Goal: Task Accomplishment & Management: Use online tool/utility

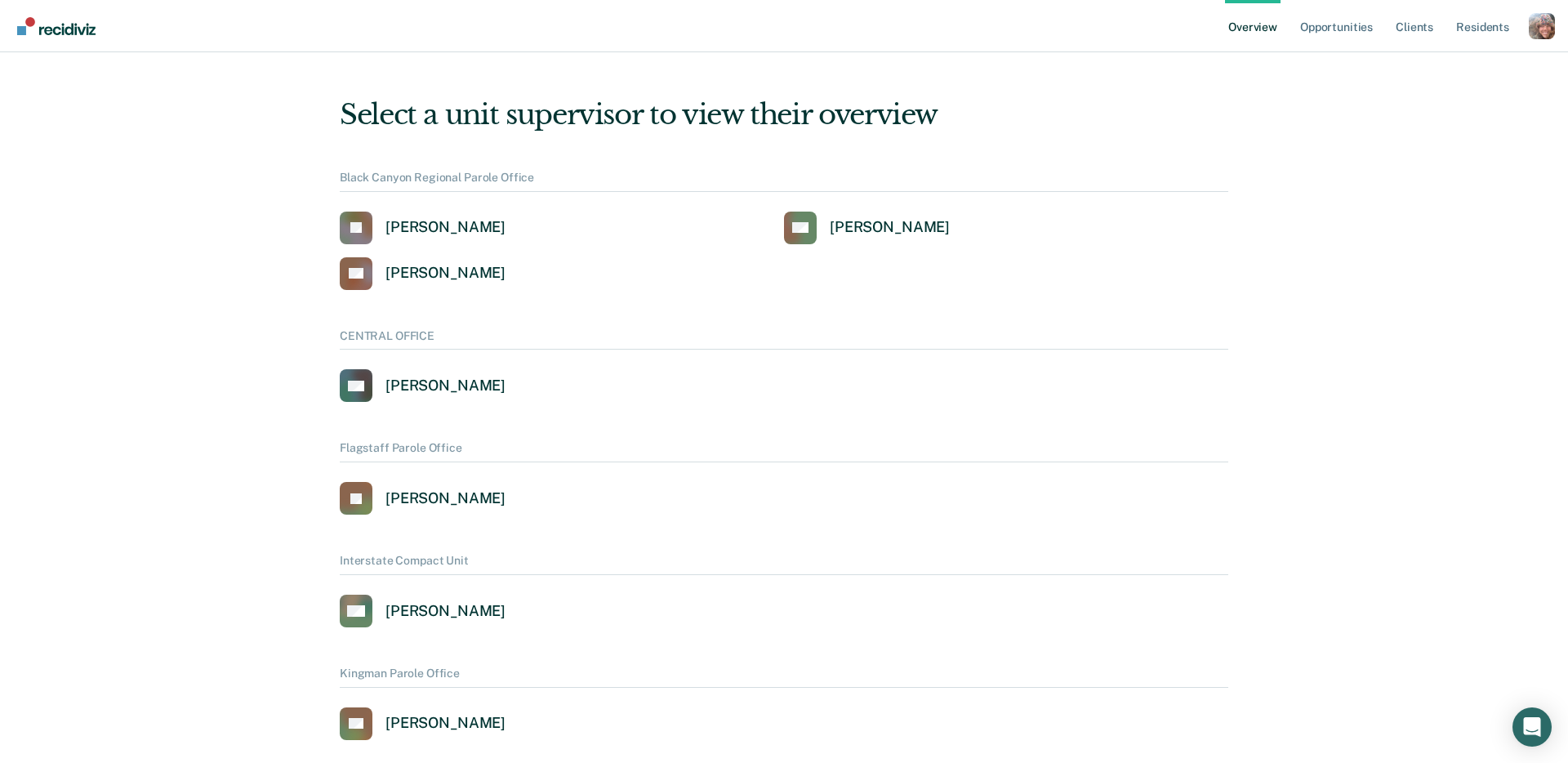
click at [1544, 23] on div "Profile dropdown button" at bounding box center [1541, 26] width 26 height 26
click at [1443, 69] on link "Profile" at bounding box center [1475, 74] width 105 height 14
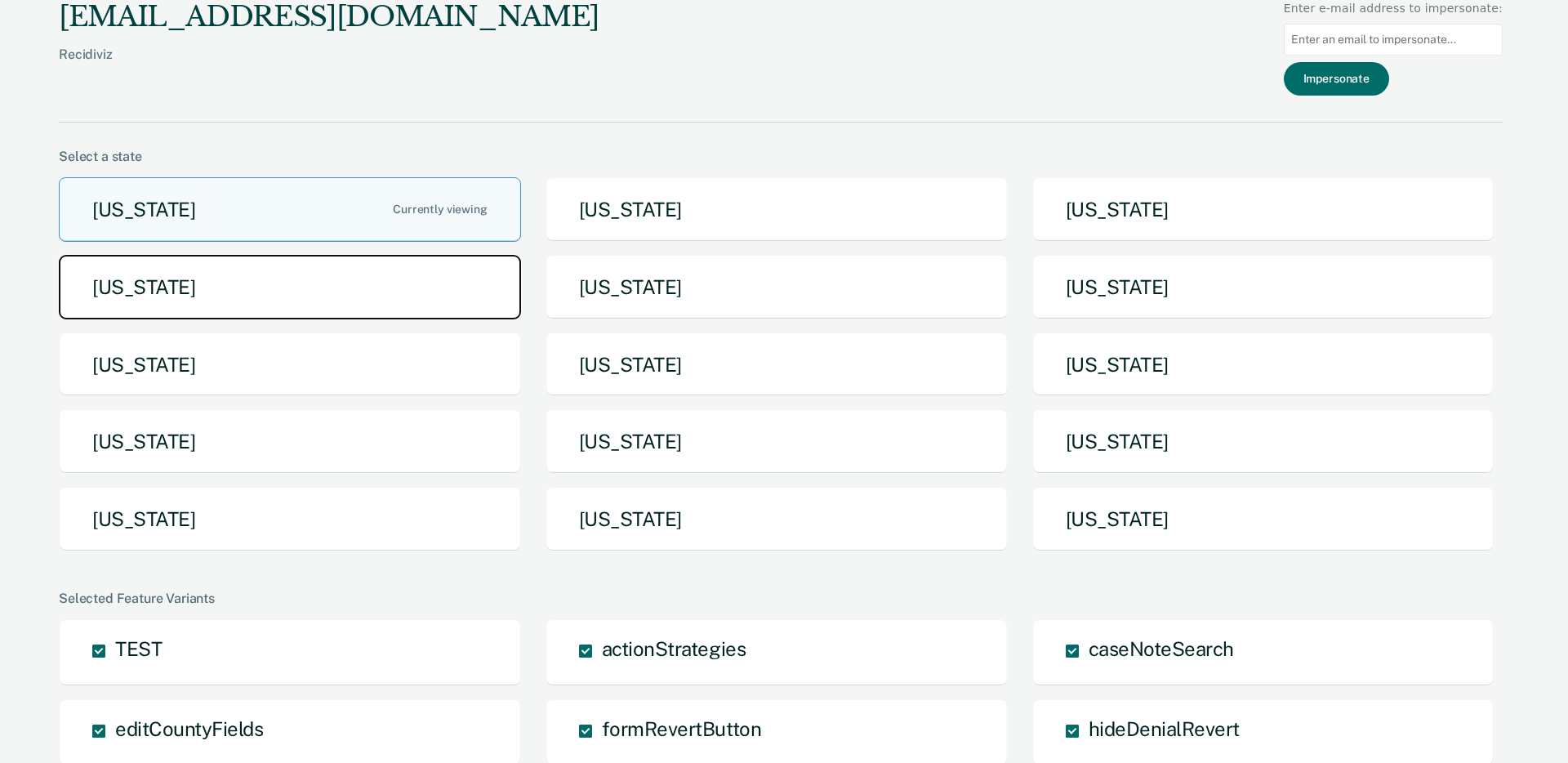
click at [345, 297] on button "Idaho" at bounding box center [290, 287] width 462 height 65
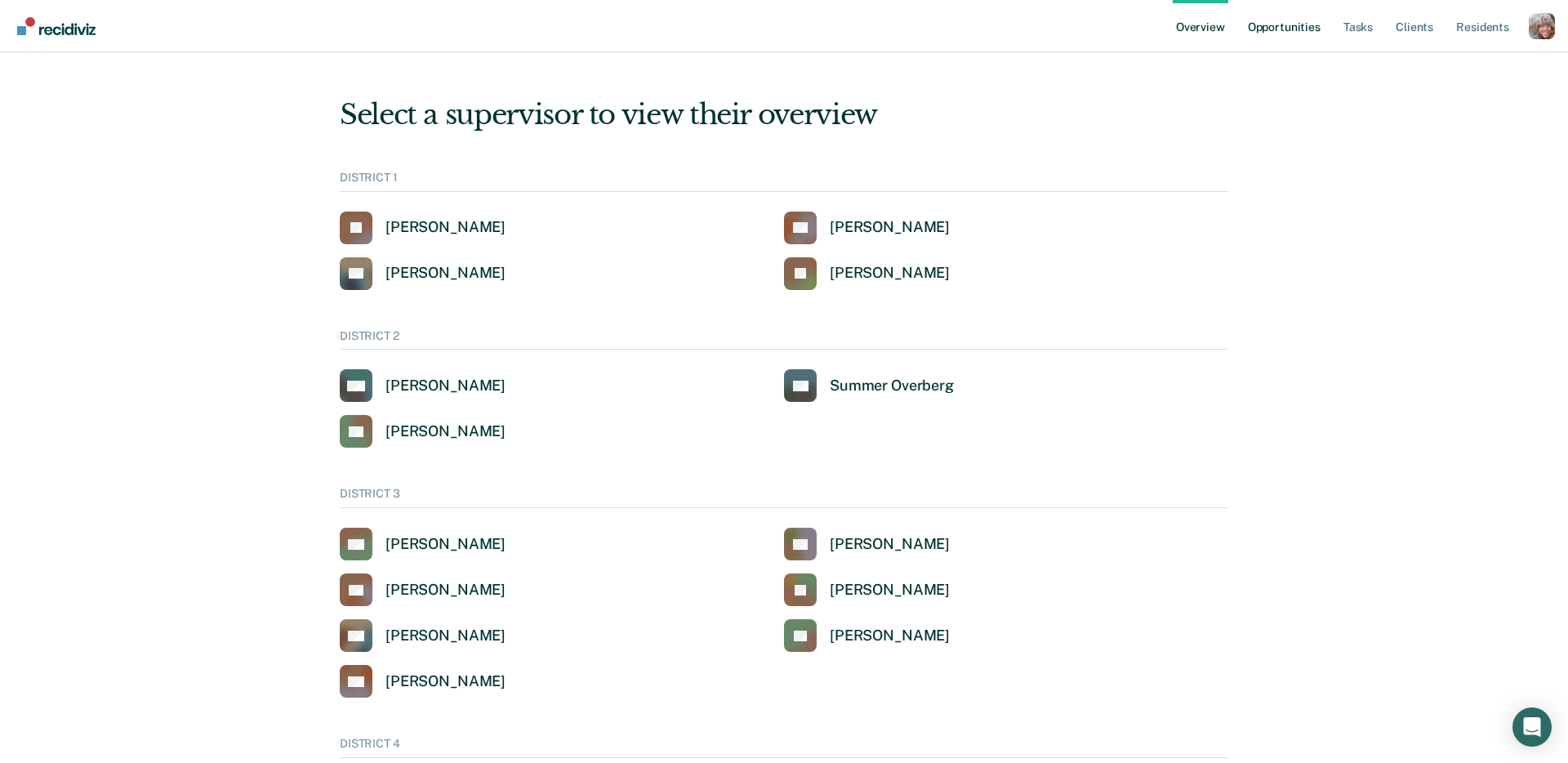
click at [1279, 22] on link "Opportunities" at bounding box center [1284, 26] width 79 height 52
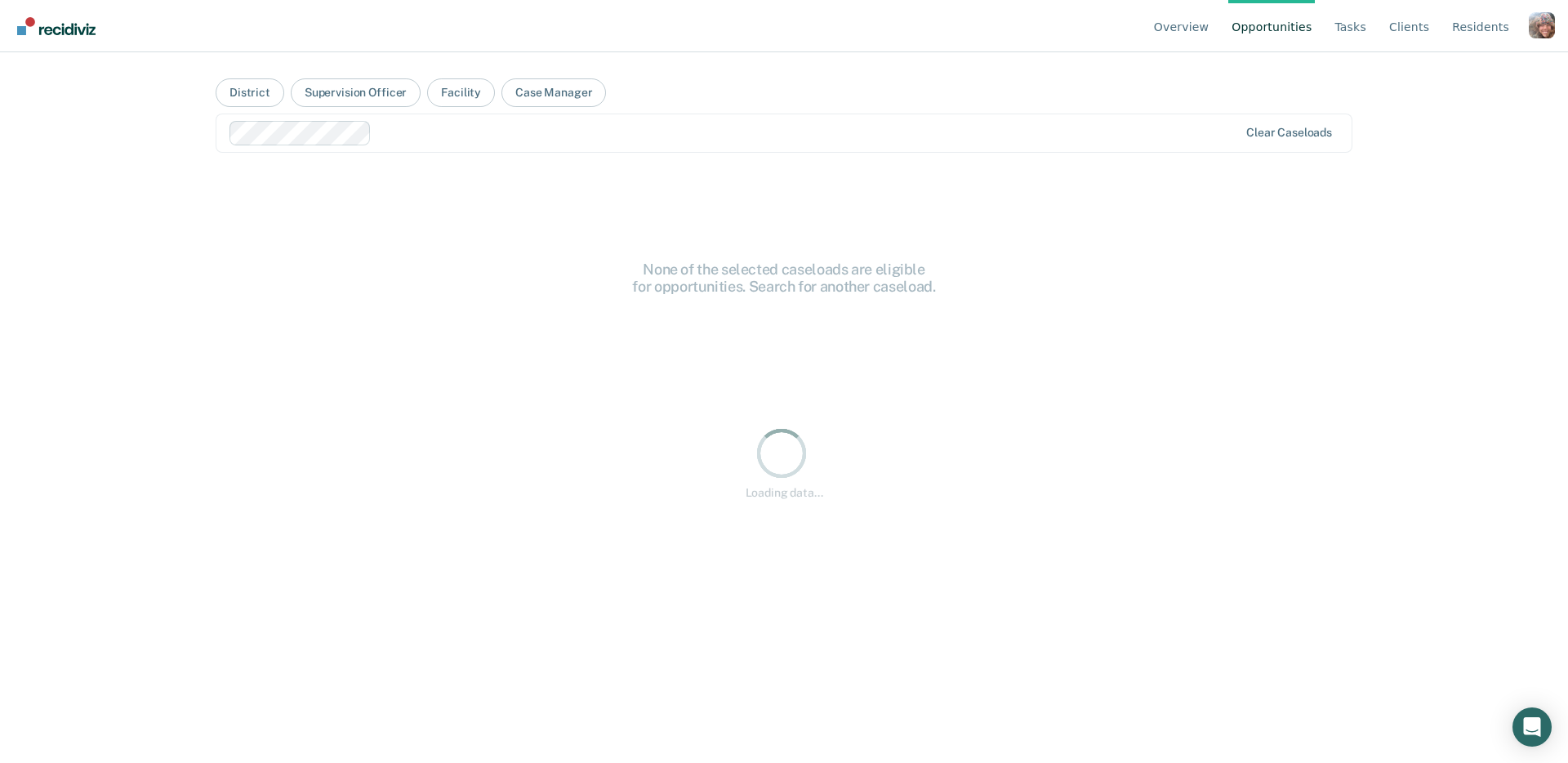
click at [326, 145] on div "Clear caseloads" at bounding box center [783, 133] width 1136 height 40
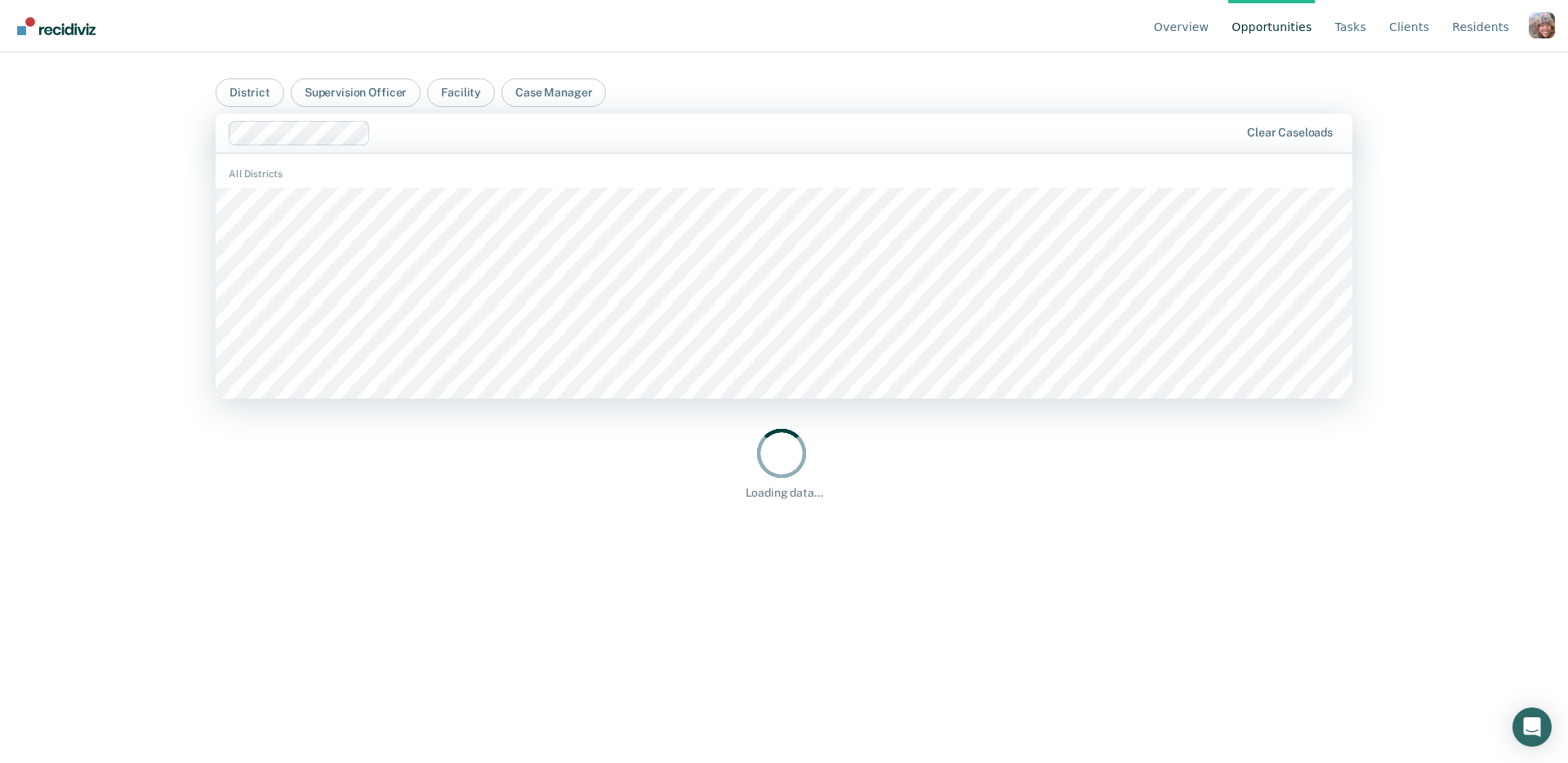
click at [72, 188] on div "Overview Opportunities Tasks Client s Resident s Profile Go to System-Level Tre…" at bounding box center [784, 382] width 1568 height 763
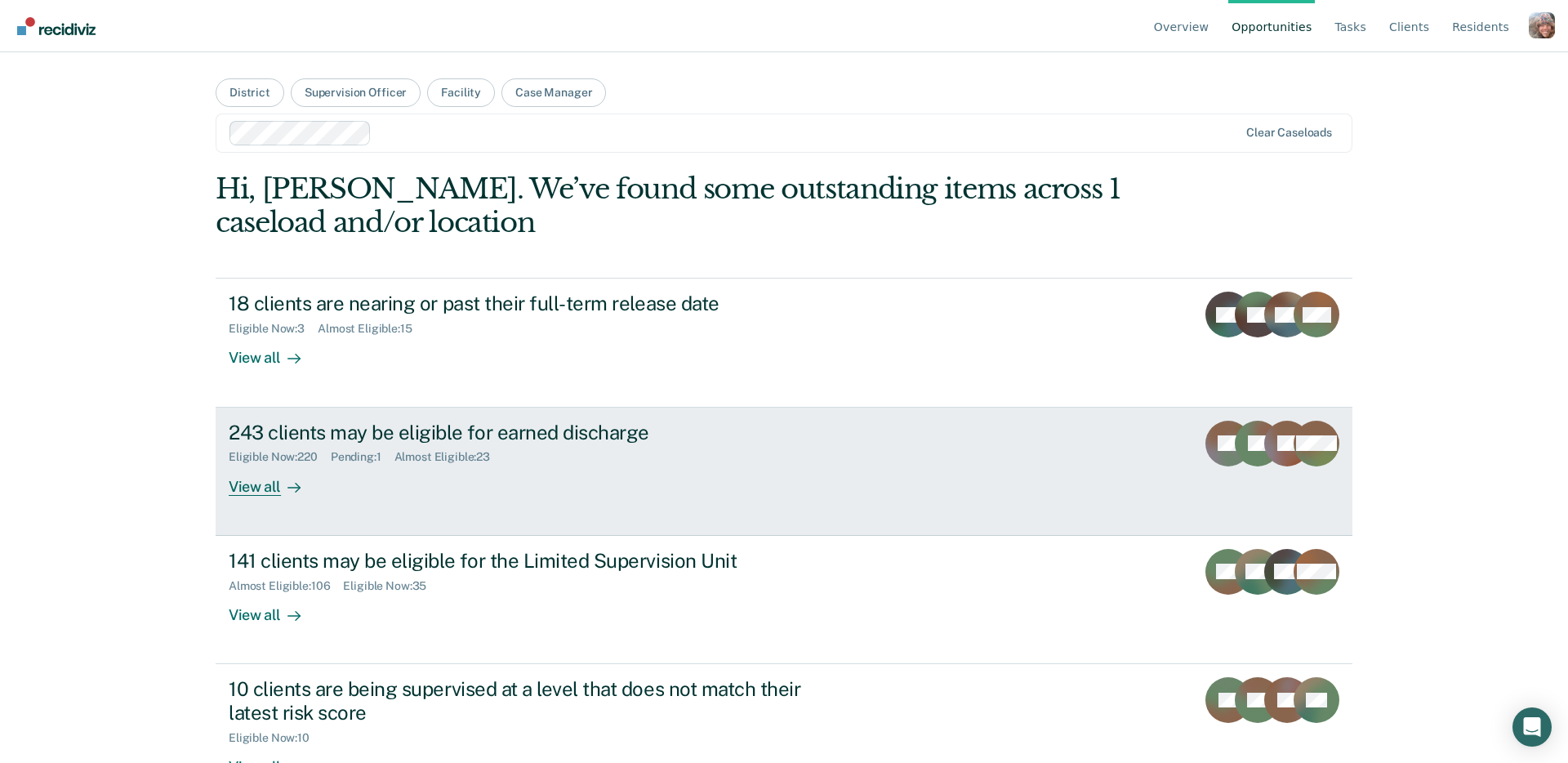
click at [682, 458] on div "Eligible Now : 220 Pending : 1 Almost Eligible : 23" at bounding box center [516, 453] width 574 height 20
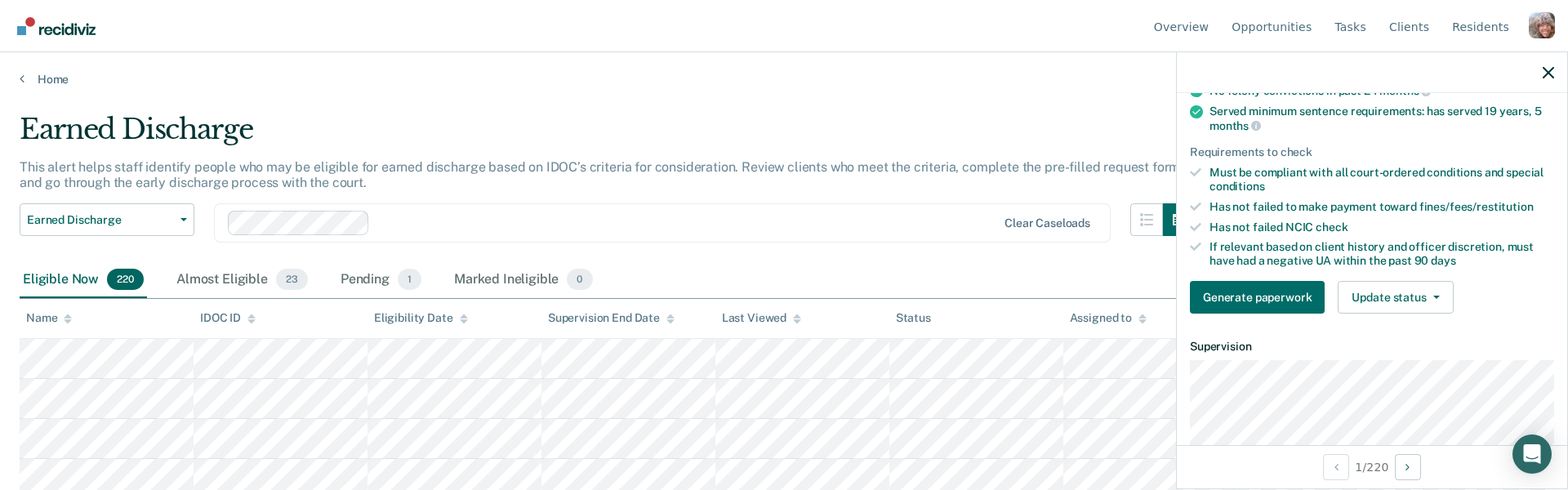
scroll to position [178, 0]
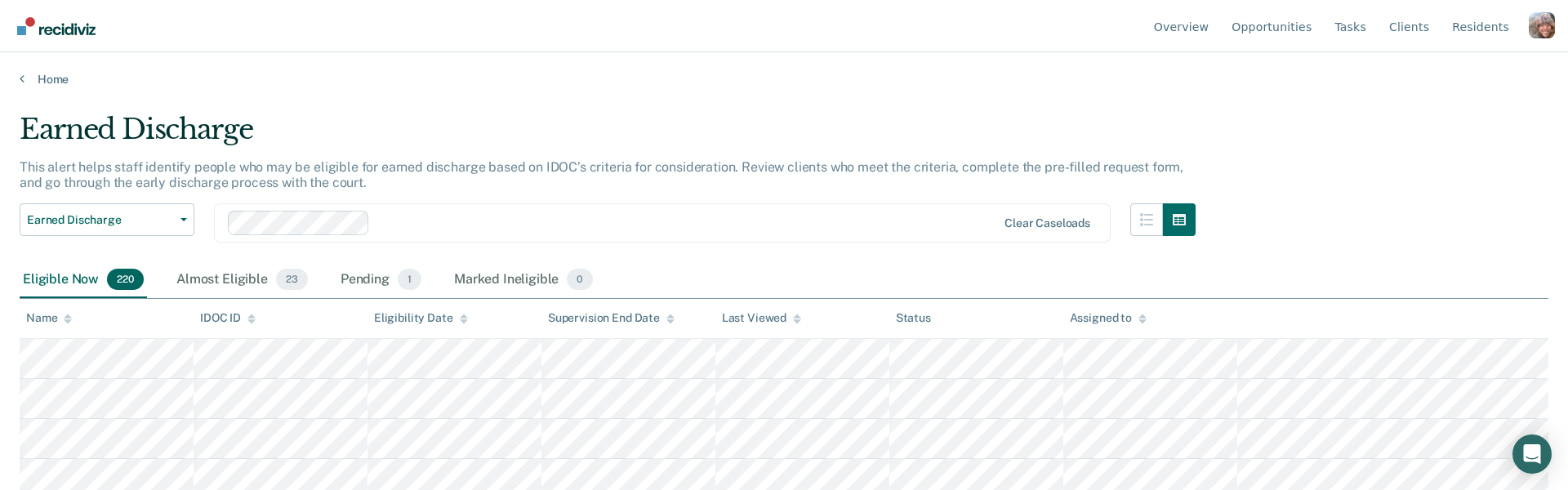
drag, startPoint x: 400, startPoint y: 148, endPoint x: 162, endPoint y: 333, distance: 301.4
click at [398, 148] on div "Earned Discharge" at bounding box center [607, 136] width 1176 height 46
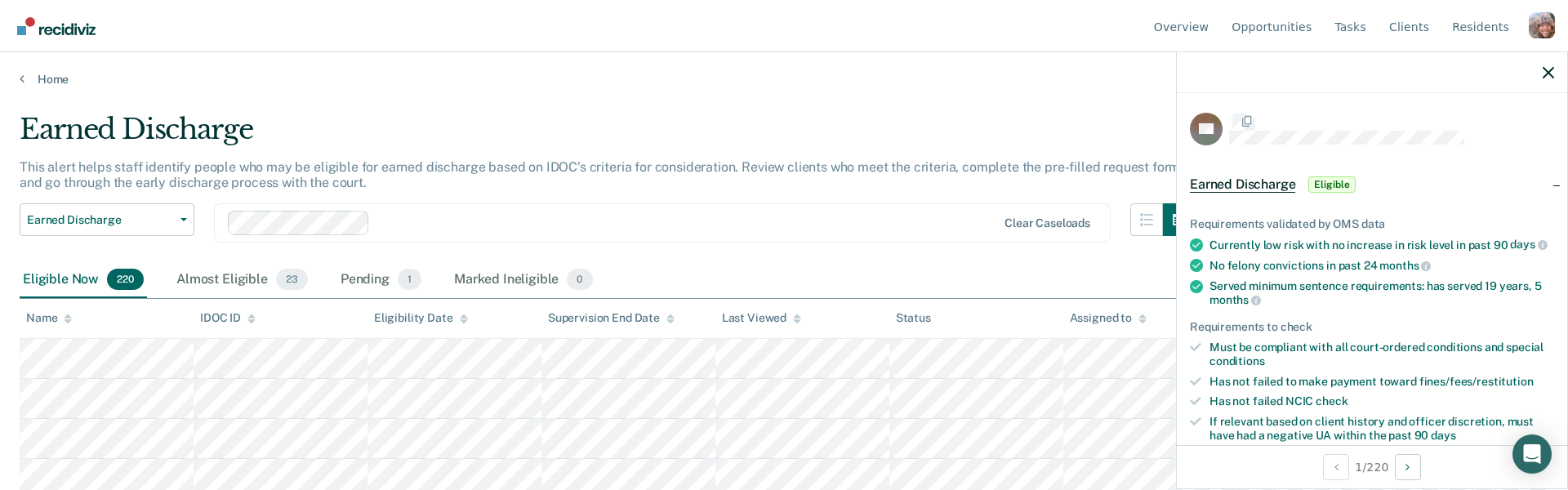
scroll to position [170, 0]
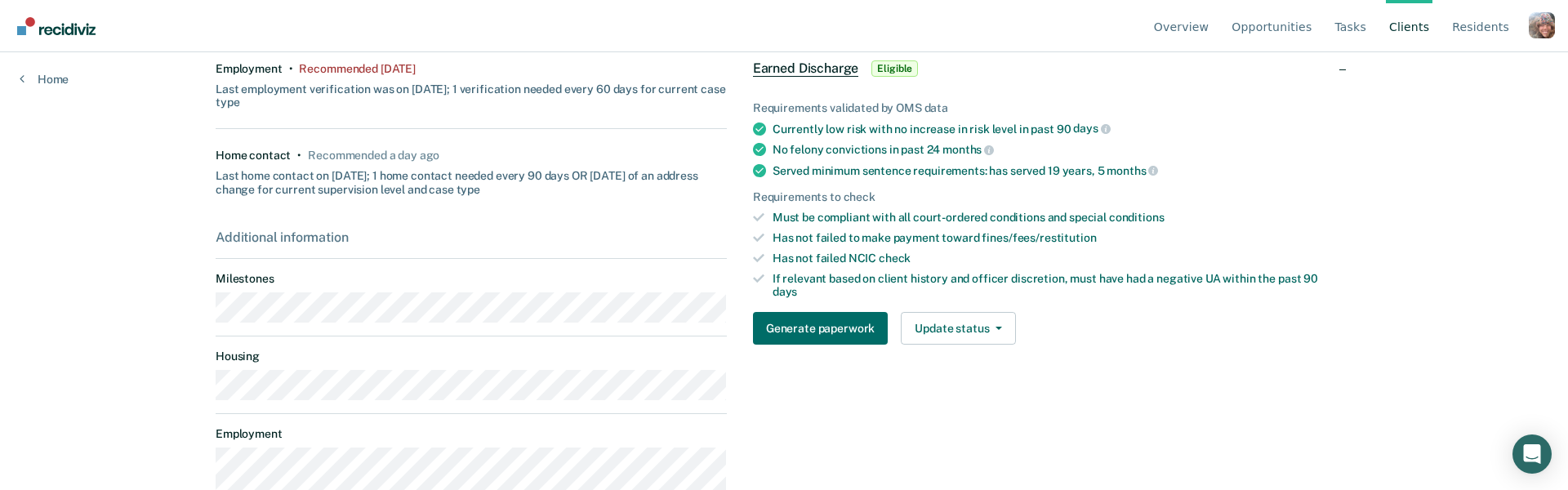
scroll to position [392, 0]
